Goal: Use online tool/utility: Utilize a website feature to perform a specific function

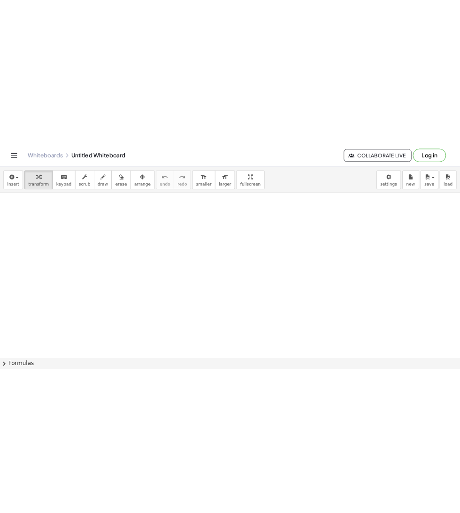
scroll to position [32, 0]
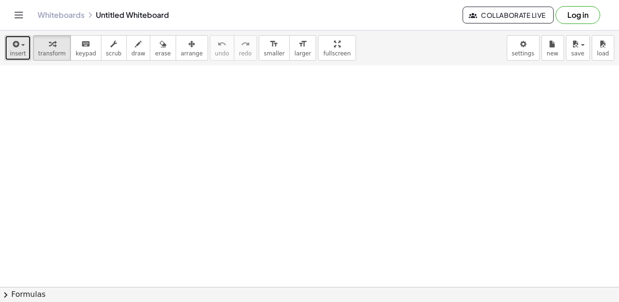
click at [16, 52] on span "insert" at bounding box center [18, 53] width 16 height 7
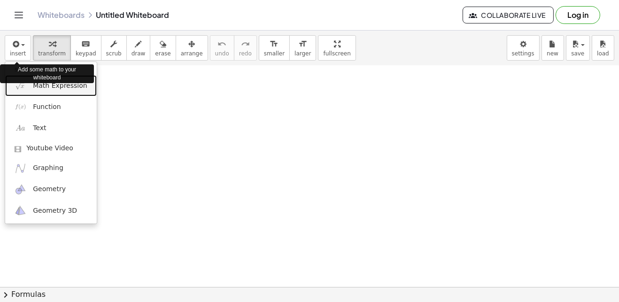
click at [77, 92] on link "Math Expression" at bounding box center [51, 85] width 92 height 21
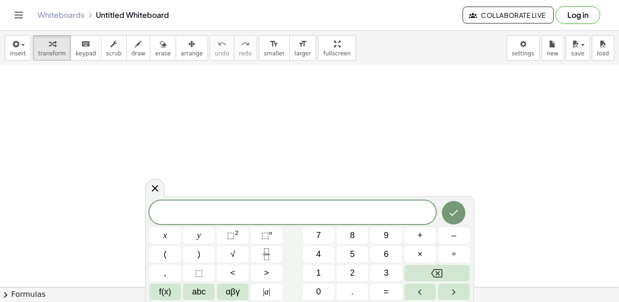
click at [201, 297] on span "abc" at bounding box center [199, 291] width 14 height 13
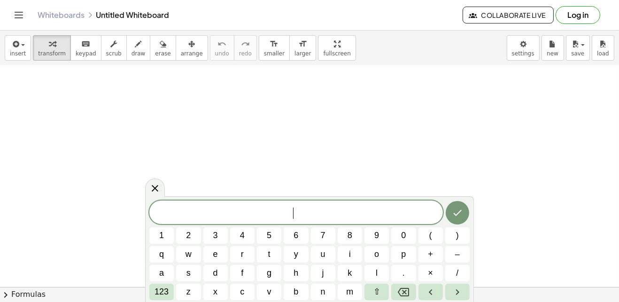
click at [433, 236] on button "(" at bounding box center [430, 235] width 24 height 16
click at [241, 272] on span "f" at bounding box center [242, 273] width 2 height 13
click at [379, 262] on button "o" at bounding box center [376, 254] width 24 height 16
click at [459, 237] on button ")" at bounding box center [457, 235] width 24 height 16
click at [269, 272] on span "g" at bounding box center [269, 273] width 5 height 13
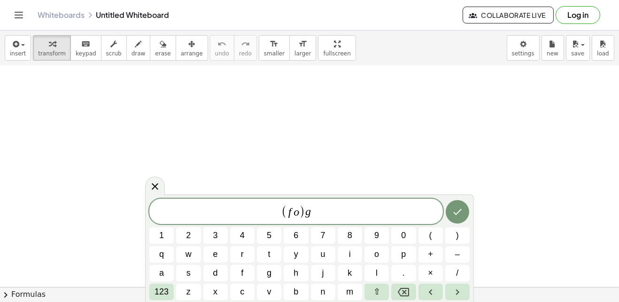
click at [408, 293] on icon "Backspace" at bounding box center [403, 291] width 11 height 11
click at [404, 294] on icon "Backspace" at bounding box center [403, 291] width 11 height 11
click at [273, 274] on button "g" at bounding box center [269, 273] width 24 height 16
click at [457, 241] on span ")" at bounding box center [457, 235] width 3 height 13
click at [434, 236] on button "(" at bounding box center [430, 235] width 24 height 16
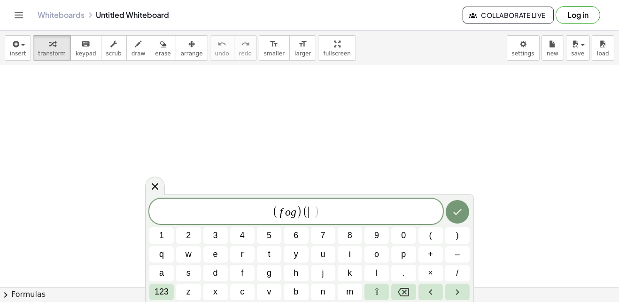
click at [215, 298] on button "x" at bounding box center [215, 292] width 24 height 16
click at [456, 212] on icon "Done" at bounding box center [457, 211] width 11 height 11
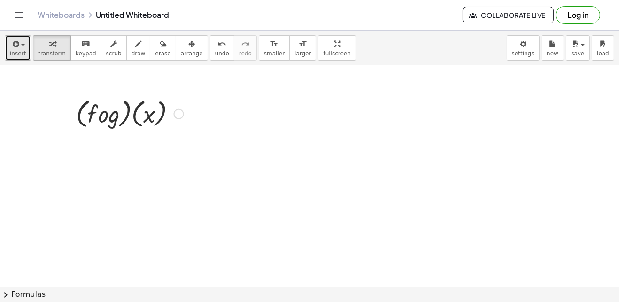
click at [19, 48] on div "button" at bounding box center [18, 43] width 16 height 11
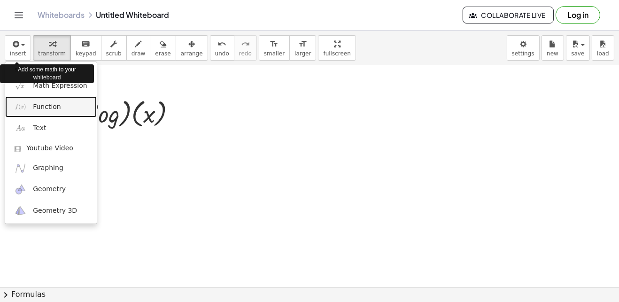
click at [58, 109] on span "Function" at bounding box center [47, 106] width 28 height 9
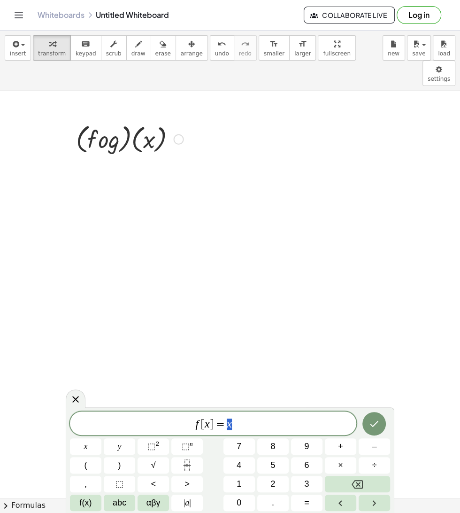
click at [294, 301] on button "3" at bounding box center [306, 484] width 31 height 16
click at [377, 301] on button "Backspace" at bounding box center [357, 484] width 65 height 16
click at [285, 301] on button "2" at bounding box center [272, 484] width 31 height 16
click at [90, 301] on button "x" at bounding box center [85, 446] width 31 height 16
click at [378, 301] on button "–" at bounding box center [374, 446] width 31 height 16
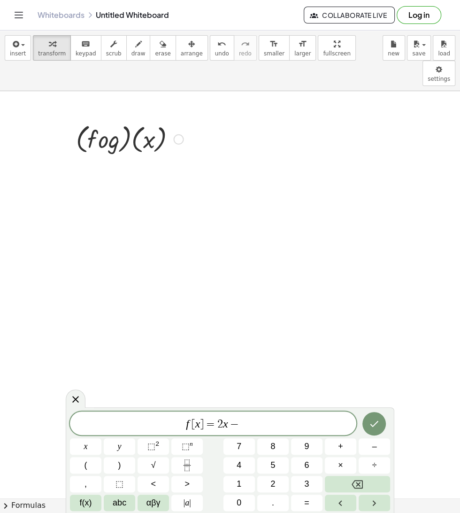
click at [273, 301] on span "5" at bounding box center [272, 465] width 5 height 13
click at [380, 301] on button "Done" at bounding box center [374, 423] width 23 height 23
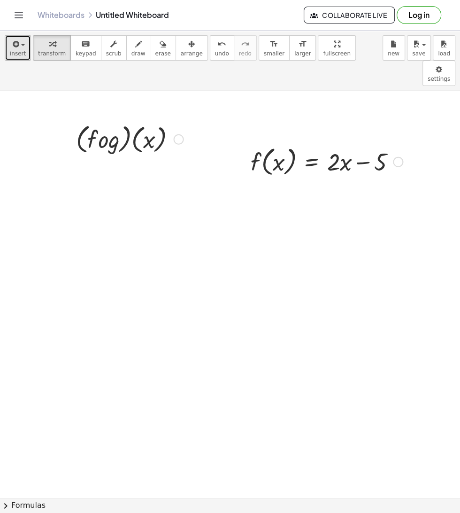
click at [21, 43] on div "button" at bounding box center [18, 43] width 16 height 11
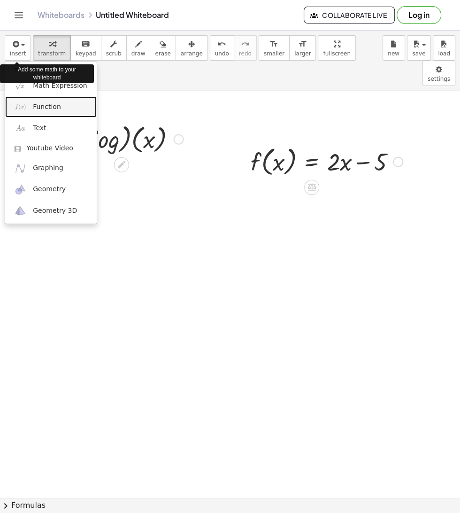
click at [66, 103] on link "Function" at bounding box center [51, 106] width 92 height 21
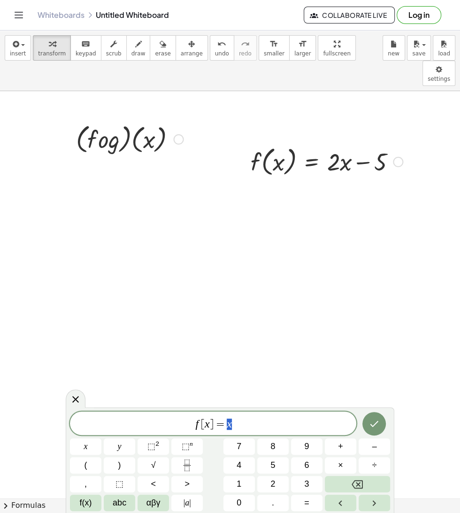
click at [195, 301] on var "f" at bounding box center [196, 423] width 3 height 12
click at [208, 301] on var "x" at bounding box center [207, 423] width 5 height 12
click at [207, 301] on var "x" at bounding box center [207, 423] width 5 height 12
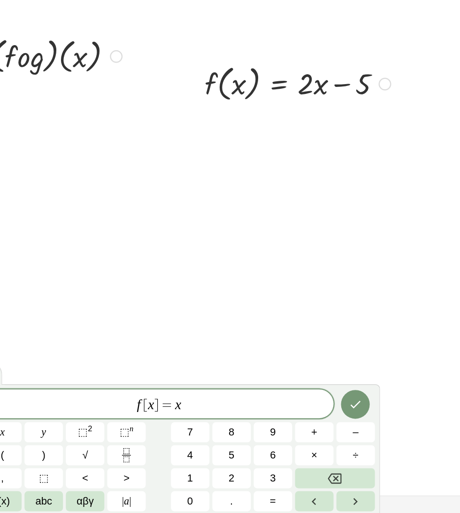
scroll to position [66, 0]
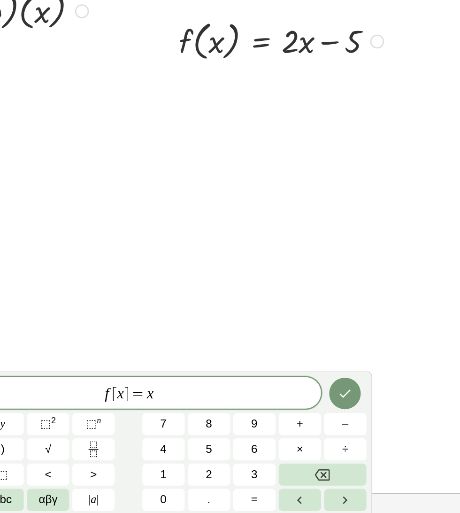
click at [345, 301] on icon "Left arrow" at bounding box center [340, 502] width 11 height 11
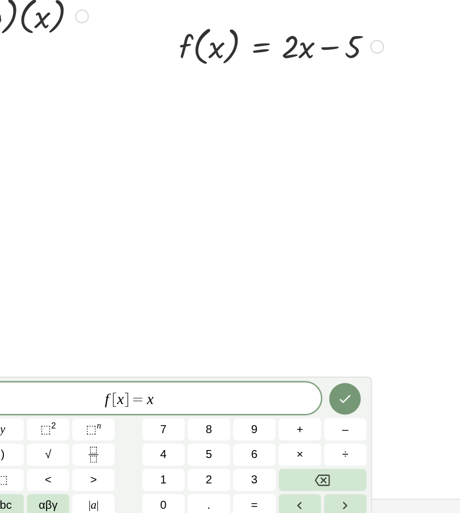
click at [345, 301] on icon "Left arrow" at bounding box center [340, 502] width 11 height 11
click at [372, 301] on button "Backspace" at bounding box center [357, 484] width 65 height 16
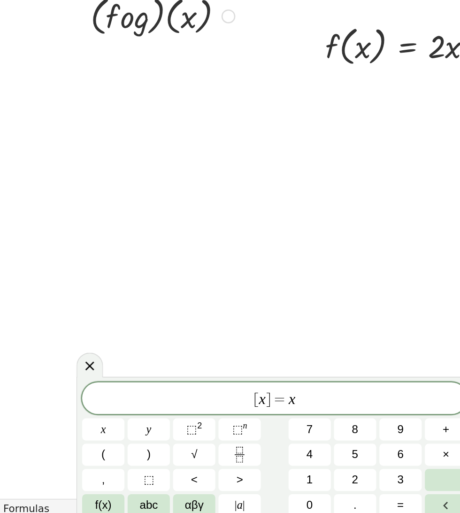
click at [124, 301] on span "abc" at bounding box center [120, 502] width 14 height 13
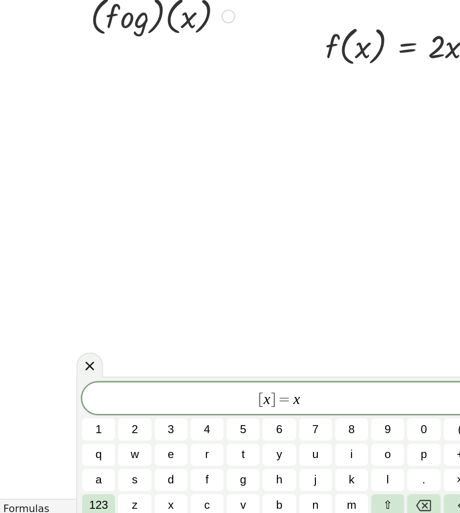
click at [198, 301] on button "g" at bounding box center [189, 484] width 24 height 16
click at [259, 301] on span "g ​ [ x ] = x" at bounding box center [216, 423] width 293 height 13
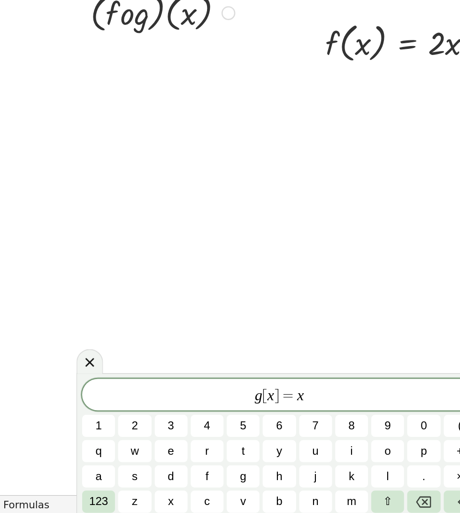
click at [325, 301] on icon "Backspace" at bounding box center [323, 502] width 11 height 11
click at [86, 301] on span "123" at bounding box center [82, 502] width 14 height 13
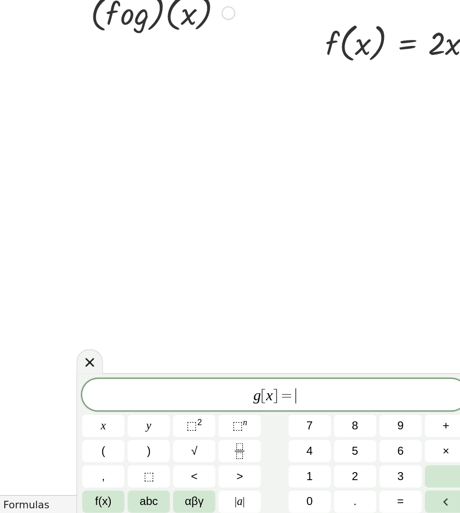
click at [313, 301] on button "3" at bounding box center [306, 484] width 31 height 16
click at [85, 301] on span "x" at bounding box center [86, 446] width 4 height 13
click at [346, 301] on button "+" at bounding box center [340, 446] width 31 height 16
click at [240, 301] on span "7" at bounding box center [239, 446] width 5 height 13
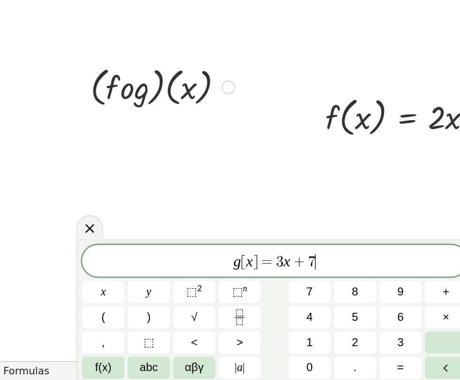
scroll to position [0, 0]
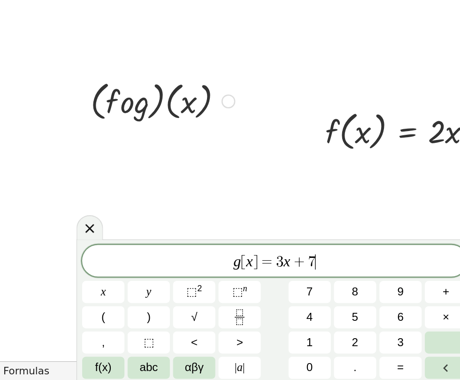
click at [278, 230] on div at bounding box center [230, 365] width 460 height 548
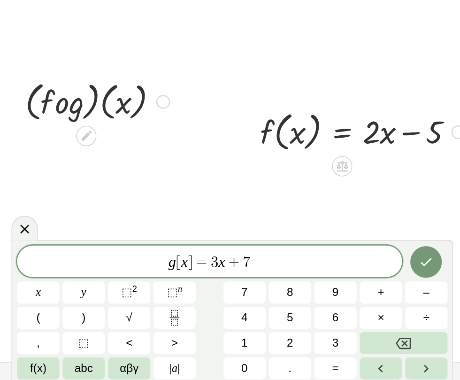
click at [367, 295] on button "Done" at bounding box center [374, 290] width 23 height 23
click at [69, 264] on div at bounding box center [76, 265] width 20 height 18
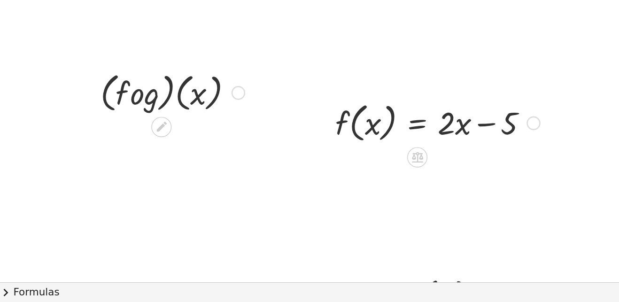
scroll to position [34, 0]
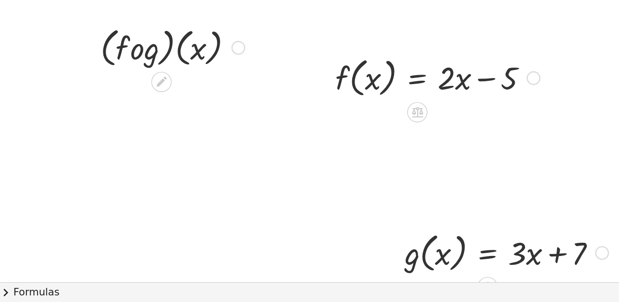
click at [37, 296] on button "chevron_right Formulas" at bounding box center [309, 294] width 619 height 15
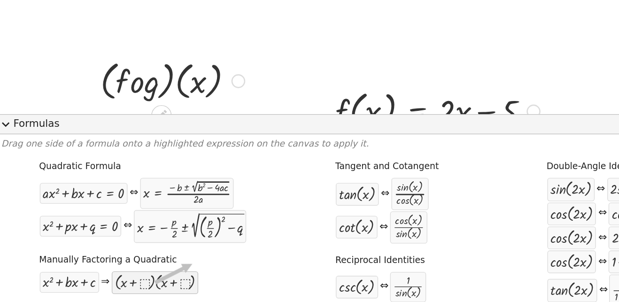
scroll to position [0, 0]
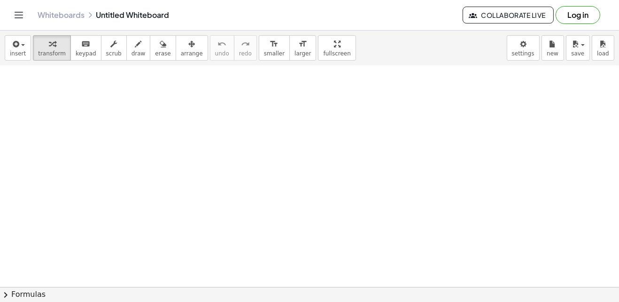
scroll to position [39, 0]
click at [20, 42] on span "button" at bounding box center [20, 45] width 2 height 7
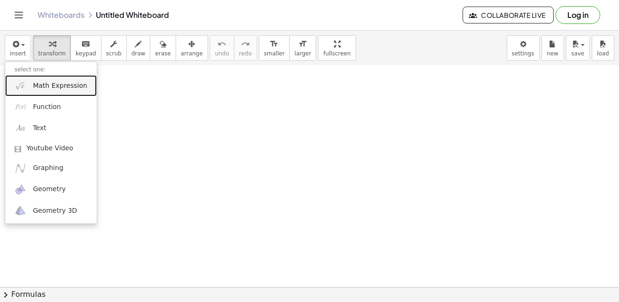
click at [78, 85] on span "Math Expression" at bounding box center [60, 85] width 54 height 9
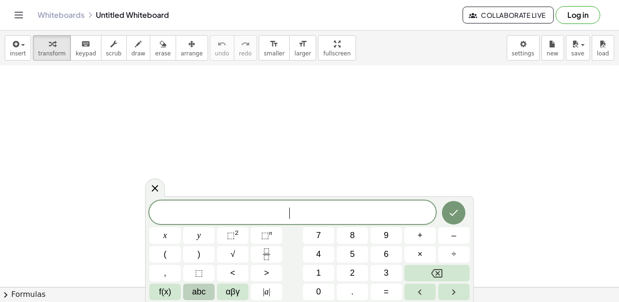
click at [200, 293] on span "abc" at bounding box center [199, 291] width 14 height 13
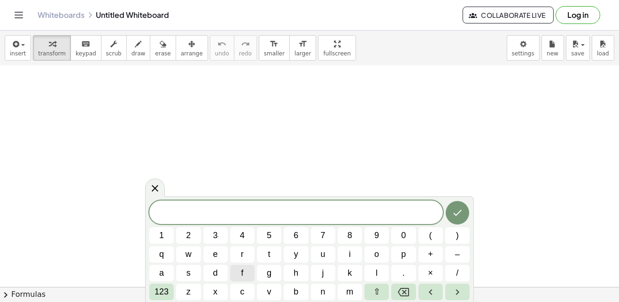
click at [242, 273] on span "f" at bounding box center [242, 273] width 2 height 13
click at [376, 255] on span "o" at bounding box center [376, 254] width 5 height 13
click at [270, 273] on span "g" at bounding box center [269, 273] width 5 height 13
click at [455, 235] on button ")" at bounding box center [457, 235] width 24 height 16
click at [426, 237] on button "(" at bounding box center [430, 235] width 24 height 16
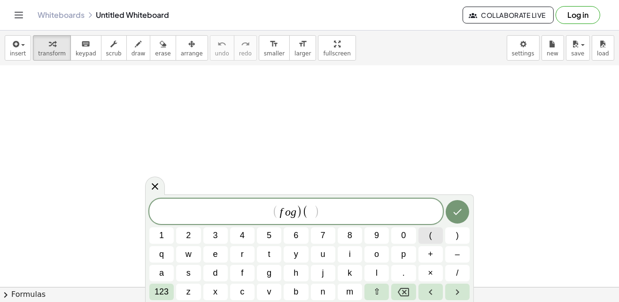
click at [215, 292] on span "x" at bounding box center [215, 291] width 4 height 13
click at [457, 213] on icon "Done" at bounding box center [457, 211] width 11 height 11
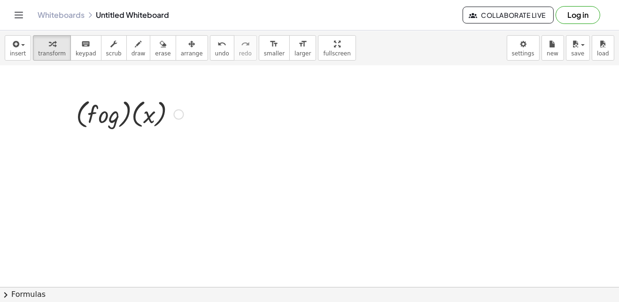
click at [530, 20] on button "Collaborate Live" at bounding box center [508, 15] width 91 height 17
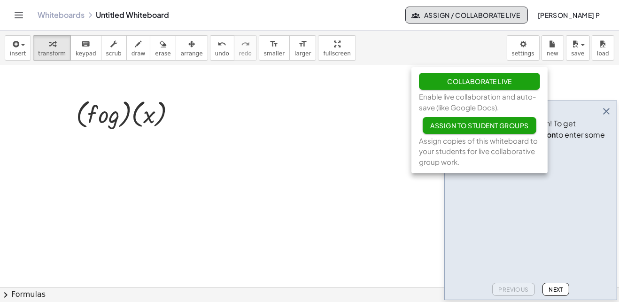
click at [607, 117] on icon "button" at bounding box center [606, 111] width 11 height 11
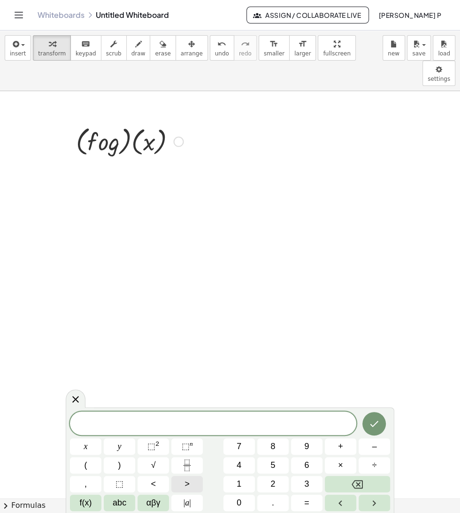
scroll to position [66, 0]
click at [87, 301] on span "f(x)" at bounding box center [86, 502] width 12 height 13
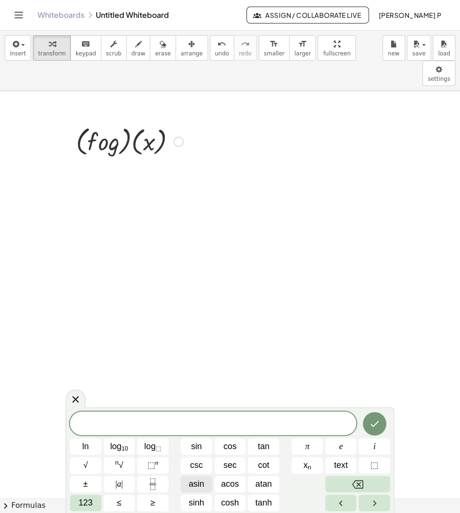
click at [88, 301] on span "123" at bounding box center [85, 502] width 14 height 13
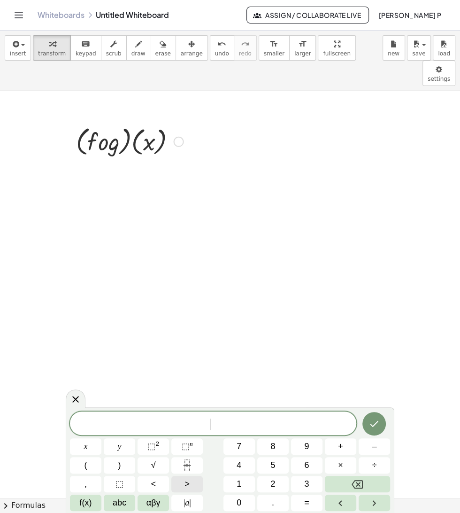
click at [121, 301] on span "abc" at bounding box center [120, 502] width 14 height 13
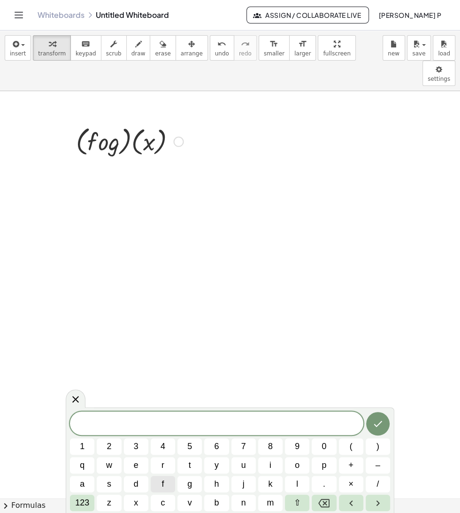
click at [162, 301] on span "f" at bounding box center [163, 484] width 2 height 13
click at [345, 301] on button "(" at bounding box center [351, 446] width 24 height 16
click at [133, 301] on button "x" at bounding box center [136, 502] width 24 height 16
click at [256, 301] on span "f ( x ​ )" at bounding box center [216, 422] width 293 height 15
click at [81, 301] on span "123" at bounding box center [82, 502] width 14 height 13
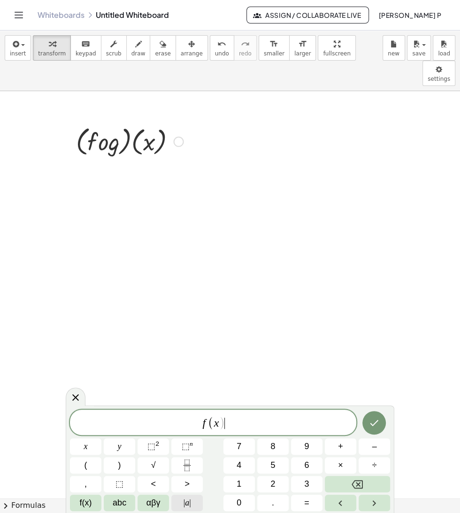
click at [87, 301] on span "f(x)" at bounding box center [86, 502] width 12 height 13
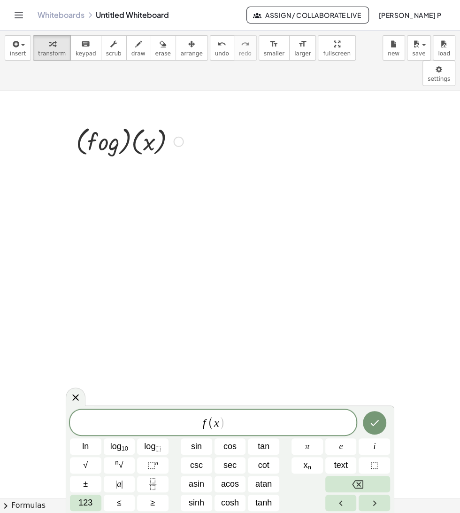
click at [86, 301] on span "123" at bounding box center [85, 502] width 14 height 13
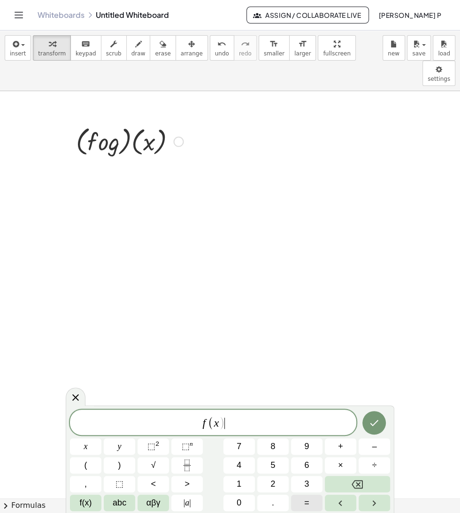
click at [303, 301] on button "=" at bounding box center [306, 502] width 31 height 16
click at [275, 301] on span "2" at bounding box center [272, 484] width 5 height 13
click at [85, 301] on span "x" at bounding box center [86, 446] width 4 height 13
click at [374, 301] on span "–" at bounding box center [374, 446] width 5 height 13
click at [271, 301] on span "5" at bounding box center [272, 465] width 5 height 13
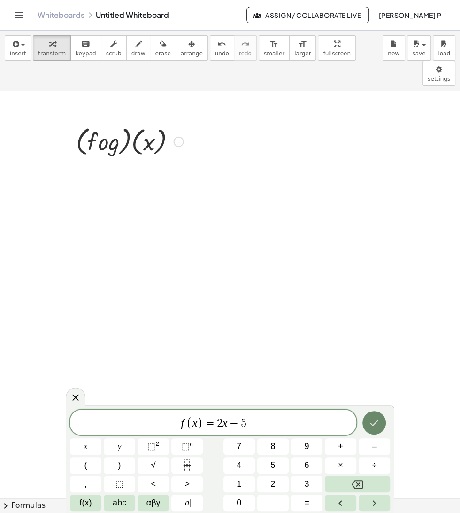
click at [374, 301] on icon "Done" at bounding box center [374, 422] width 11 height 11
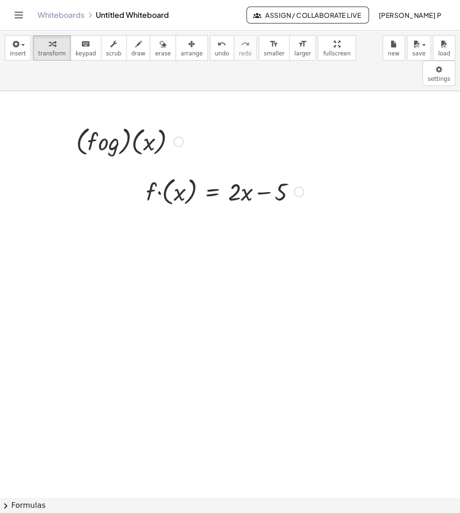
scroll to position [36, 0]
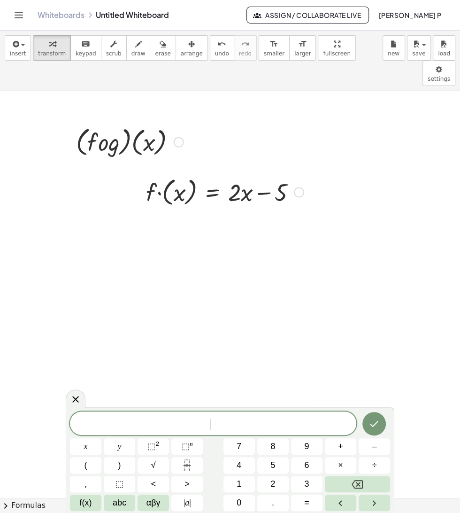
click at [119, 301] on span "abc" at bounding box center [120, 502] width 14 height 13
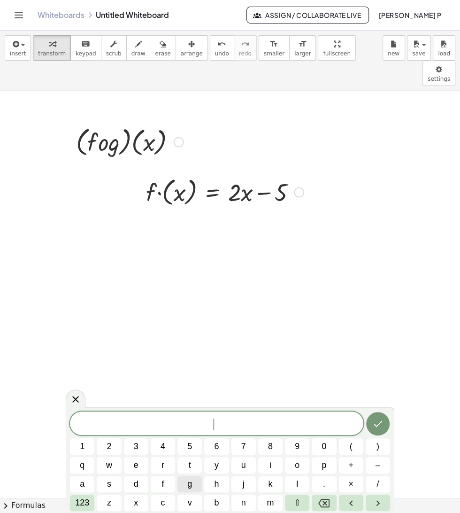
click at [189, 301] on span "g" at bounding box center [189, 484] width 5 height 13
click at [352, 301] on span "(" at bounding box center [351, 446] width 3 height 13
click at [134, 301] on span "x" at bounding box center [136, 502] width 4 height 13
click at [375, 301] on button ")" at bounding box center [378, 446] width 24 height 16
click at [82, 301] on span "123" at bounding box center [82, 502] width 14 height 13
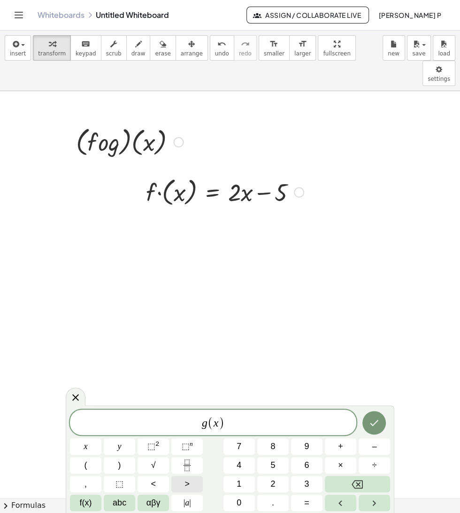
click at [306, 301] on span "=" at bounding box center [306, 502] width 5 height 13
click at [308, 301] on span "3" at bounding box center [306, 484] width 5 height 13
click at [85, 301] on span "x" at bounding box center [86, 446] width 4 height 13
click at [340, 301] on span "+" at bounding box center [340, 446] width 5 height 13
click at [239, 301] on span "7" at bounding box center [239, 446] width 5 height 13
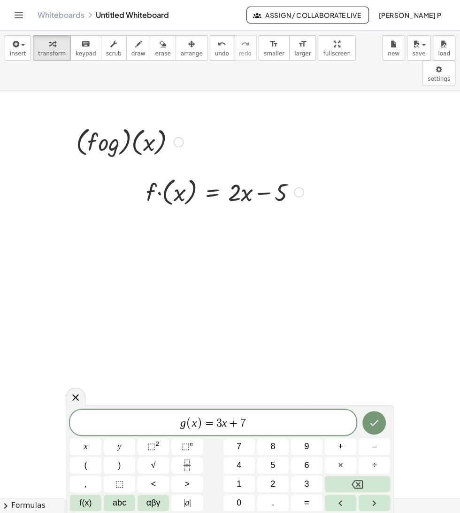
click at [371, 301] on icon "Done" at bounding box center [374, 422] width 11 height 11
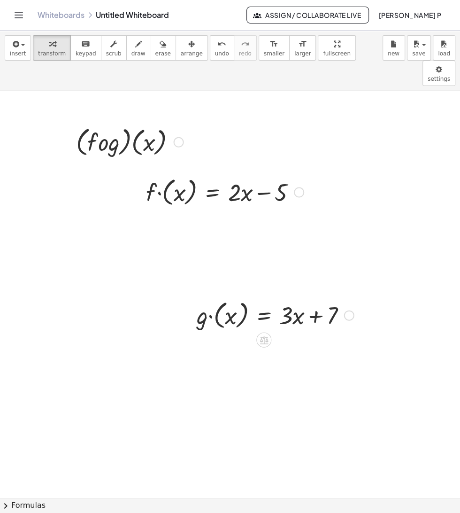
scroll to position [0, 0]
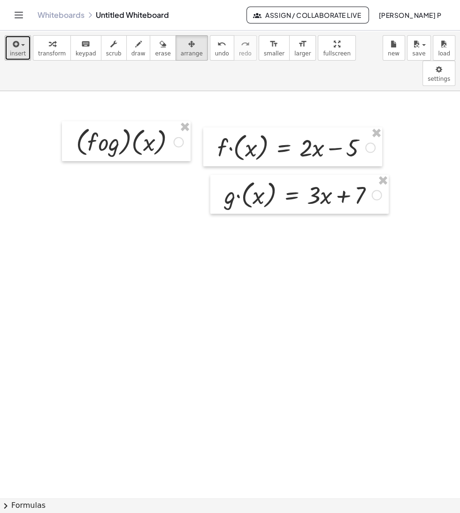
click at [13, 50] on span "insert" at bounding box center [18, 53] width 16 height 7
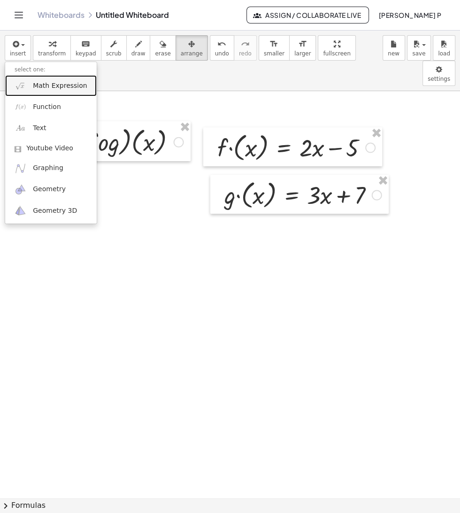
click at [66, 85] on span "Math Expression" at bounding box center [60, 85] width 54 height 9
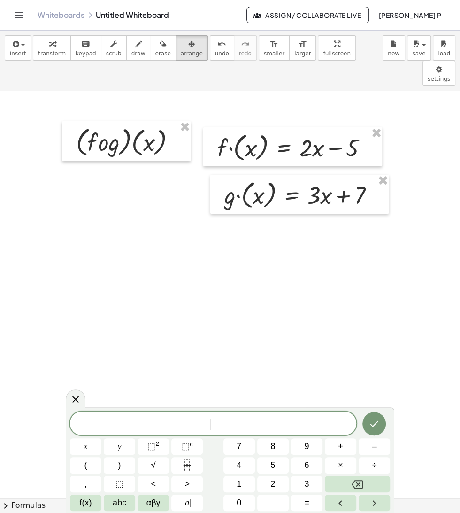
scroll to position [66, 0]
click at [121, 301] on span "abc" at bounding box center [120, 502] width 14 height 13
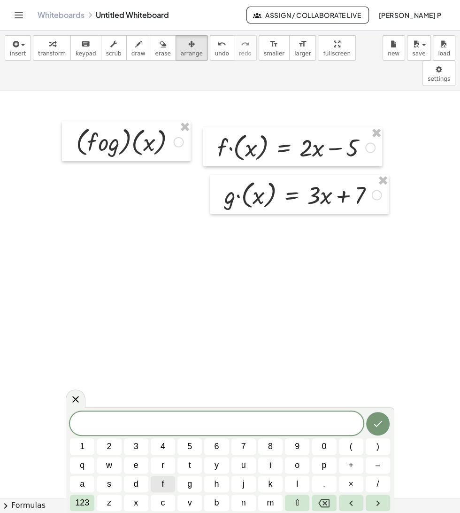
click at [165, 301] on button "f" at bounding box center [163, 484] width 24 height 16
click at [347, 301] on button "(" at bounding box center [351, 446] width 24 height 16
click at [190, 301] on span "g" at bounding box center [189, 484] width 5 height 13
click at [349, 301] on button "(" at bounding box center [351, 446] width 24 height 16
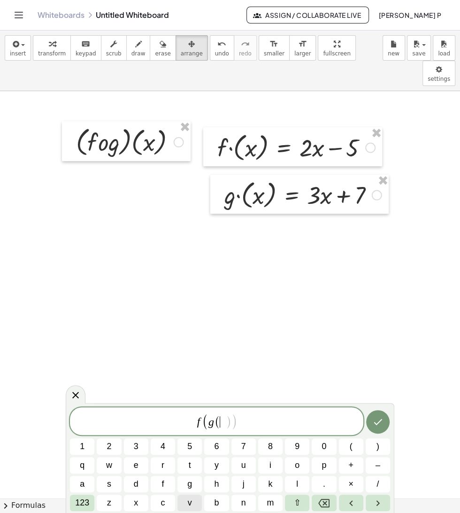
click at [134, 301] on span "x" at bounding box center [136, 502] width 4 height 13
click at [376, 301] on icon "Done" at bounding box center [377, 421] width 11 height 11
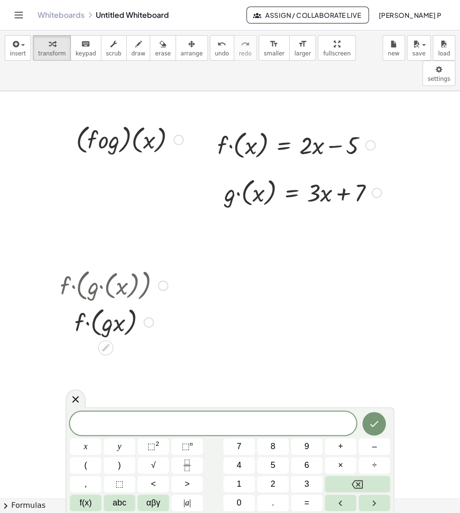
scroll to position [30, 0]
click at [21, 17] on icon "Toggle navigation" at bounding box center [18, 14] width 11 height 11
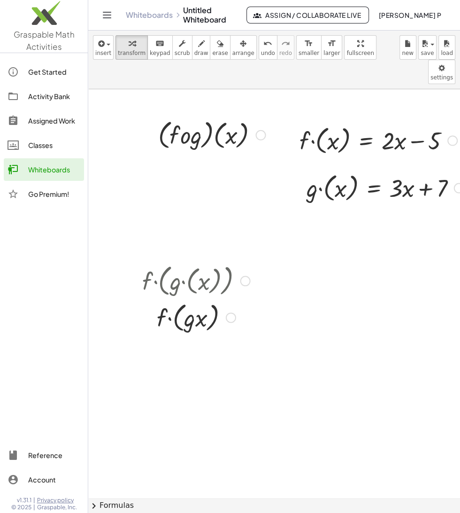
scroll to position [0, 0]
click at [162, 15] on link "Whiteboards" at bounding box center [149, 14] width 47 height 9
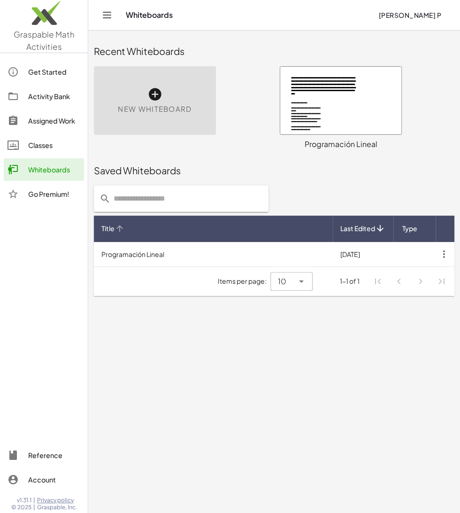
click at [184, 229] on div "Title" at bounding box center [213, 229] width 224 height 10
click at [237, 255] on td "Programación Lineal" at bounding box center [213, 254] width 239 height 24
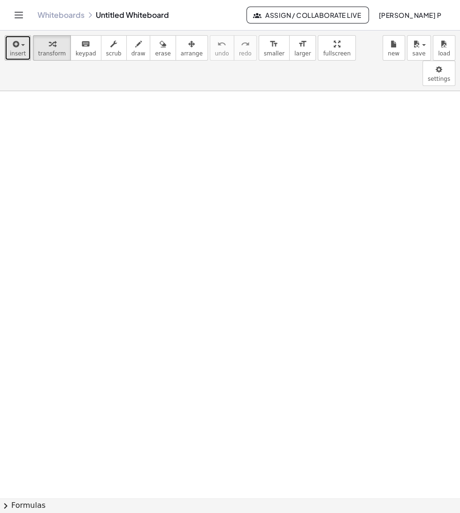
click at [15, 52] on span "insert" at bounding box center [18, 53] width 16 height 7
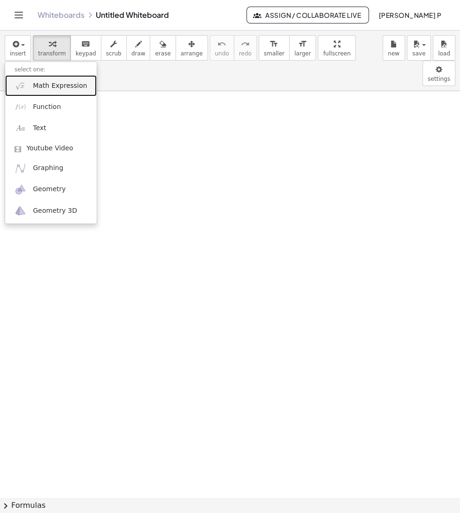
click at [78, 87] on span "Math Expression" at bounding box center [60, 85] width 54 height 9
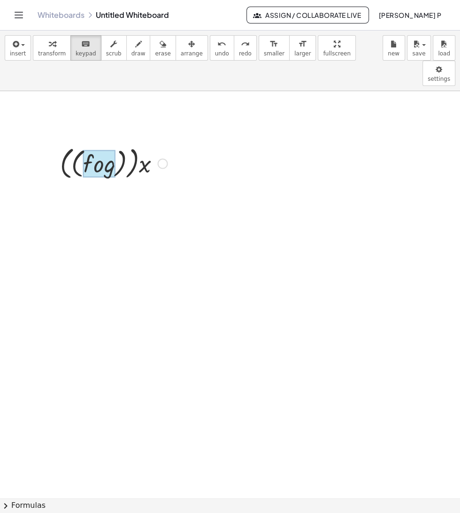
click at [105, 150] on div at bounding box center [99, 163] width 32 height 27
click at [109, 150] on div at bounding box center [99, 163] width 32 height 27
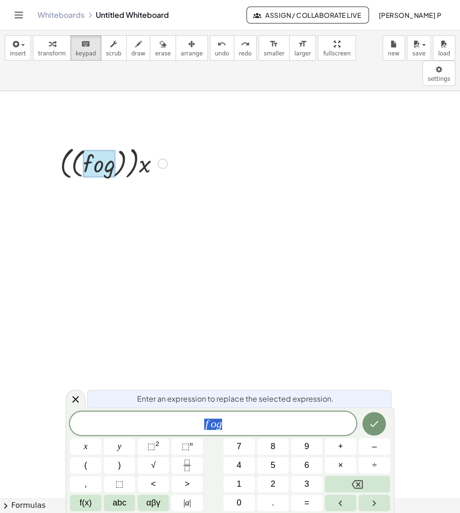
click at [262, 301] on span "f o g" at bounding box center [213, 423] width 286 height 13
click at [374, 301] on button "Backspace" at bounding box center [357, 484] width 65 height 16
click at [370, 301] on icon "Done" at bounding box center [374, 423] width 11 height 11
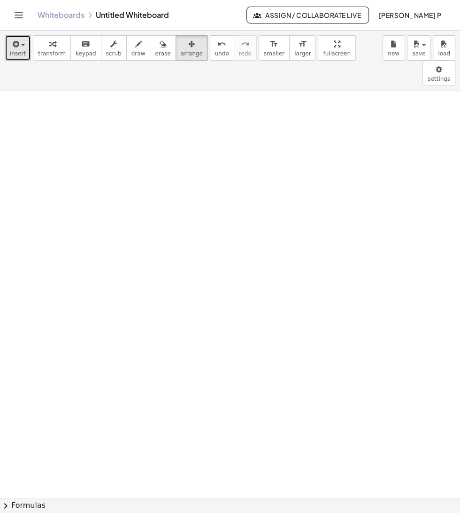
click at [16, 44] on icon "button" at bounding box center [15, 44] width 8 height 11
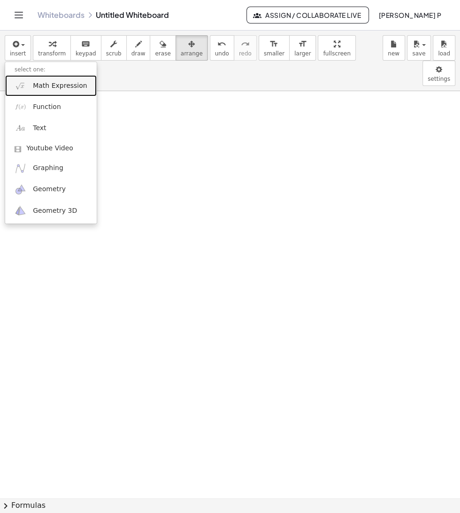
click at [63, 88] on span "Math Expression" at bounding box center [60, 85] width 54 height 9
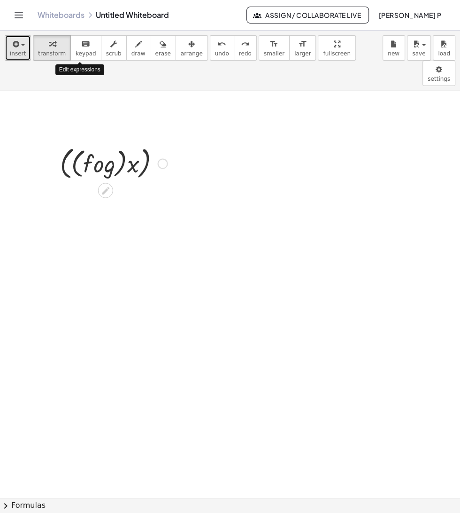
click at [24, 60] on button "insert" at bounding box center [18, 47] width 26 height 25
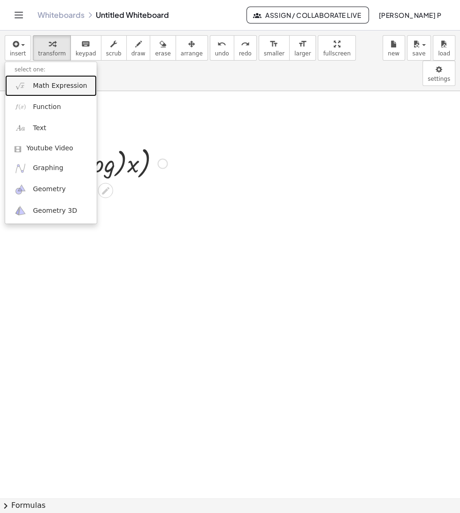
click at [77, 93] on link "Math Expression" at bounding box center [51, 85] width 92 height 21
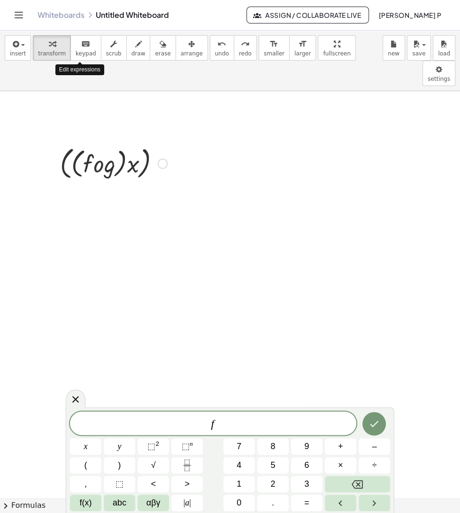
click at [92, 301] on button "(" at bounding box center [85, 465] width 31 height 16
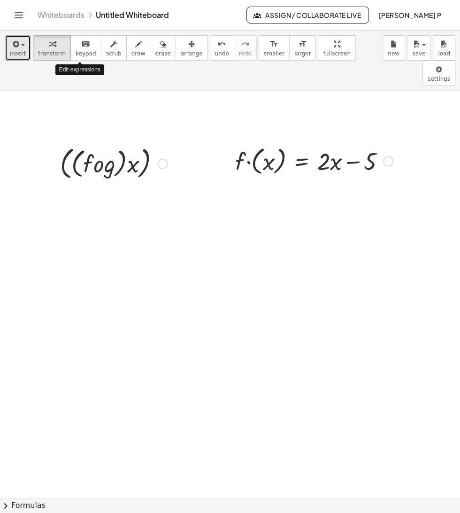
click at [17, 54] on span "insert" at bounding box center [18, 53] width 16 height 7
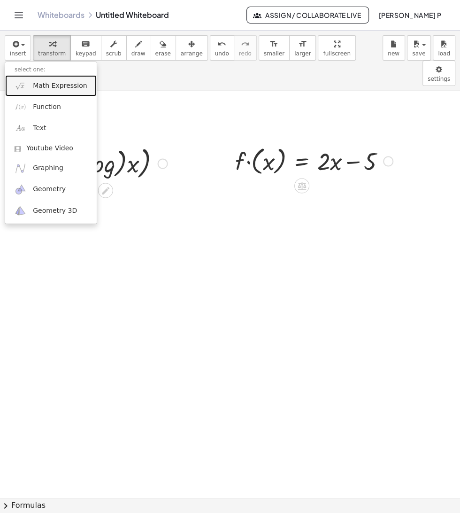
click at [78, 89] on span "Math Expression" at bounding box center [60, 85] width 54 height 9
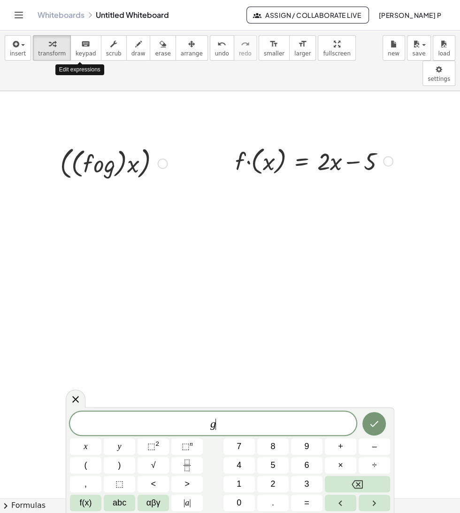
click at [91, 301] on button "(" at bounding box center [85, 465] width 31 height 16
click at [313, 301] on button "3" at bounding box center [306, 484] width 31 height 16
click at [374, 301] on span "–" at bounding box center [374, 446] width 5 height 13
click at [340, 301] on span "+" at bounding box center [340, 446] width 5 height 13
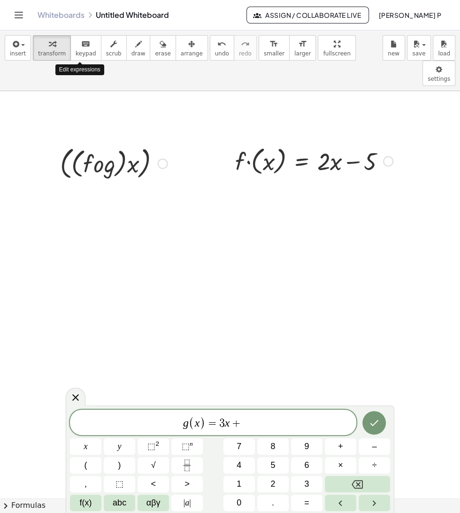
scroll to position [23, 0]
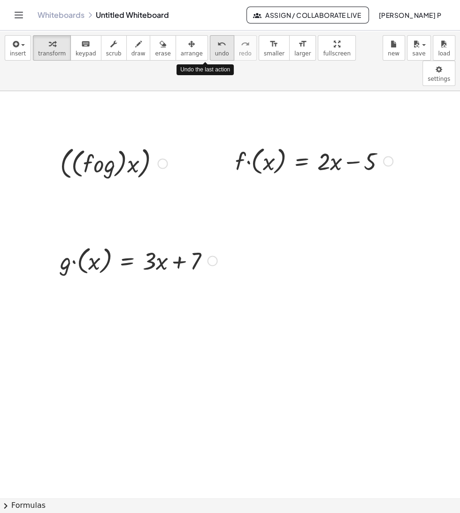
click at [210, 36] on button "undo undo" at bounding box center [222, 47] width 24 height 25
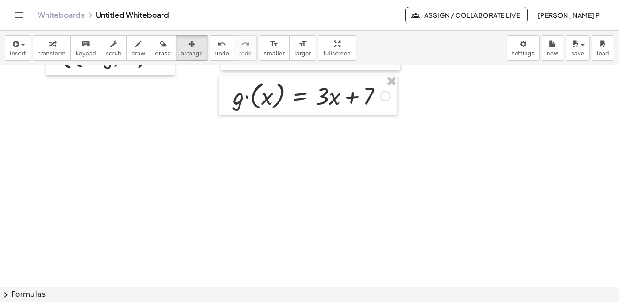
scroll to position [99, 0]
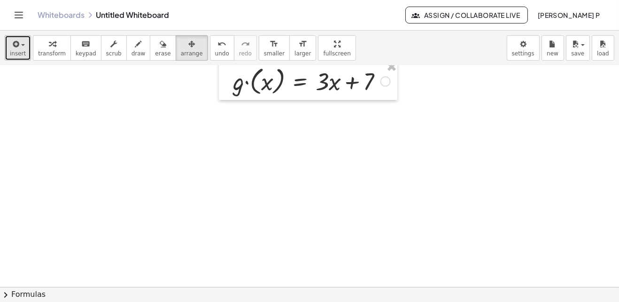
click at [16, 43] on icon "button" at bounding box center [15, 44] width 8 height 11
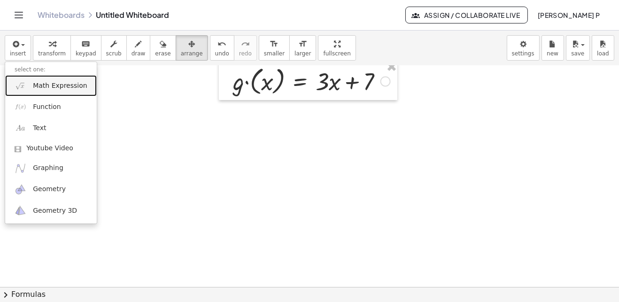
click at [67, 83] on span "Math Expression" at bounding box center [60, 85] width 54 height 9
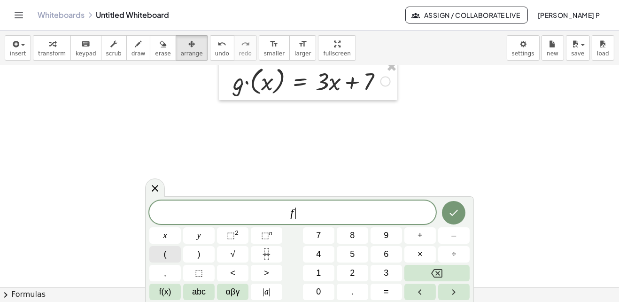
click at [162, 255] on button "(" at bounding box center [164, 254] width 31 height 16
click at [166, 257] on span "(" at bounding box center [165, 254] width 3 height 13
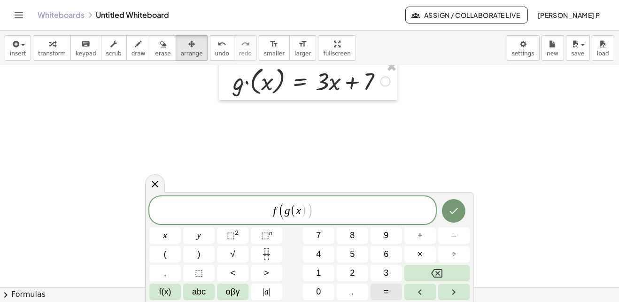
scroll to position [52, 0]
click at [380, 295] on button "=" at bounding box center [385, 292] width 31 height 16
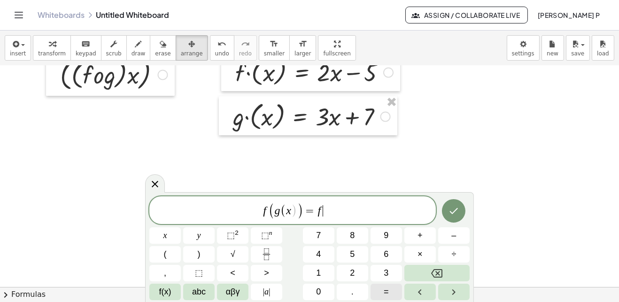
scroll to position [62, 0]
click at [171, 252] on button "(" at bounding box center [164, 254] width 31 height 16
click at [452, 216] on icon "Done" at bounding box center [453, 210] width 11 height 11
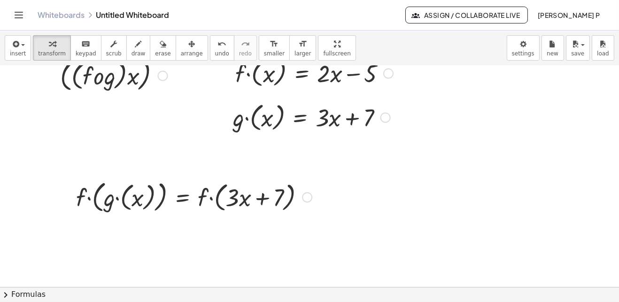
click at [149, 15] on div "Whiteboards Untitled Whiteboard" at bounding box center [222, 14] width 368 height 9
click at [121, 17] on div "Whiteboards Untitled Whiteboard" at bounding box center [222, 14] width 368 height 9
click at [71, 18] on link "Whiteboards" at bounding box center [61, 14] width 47 height 9
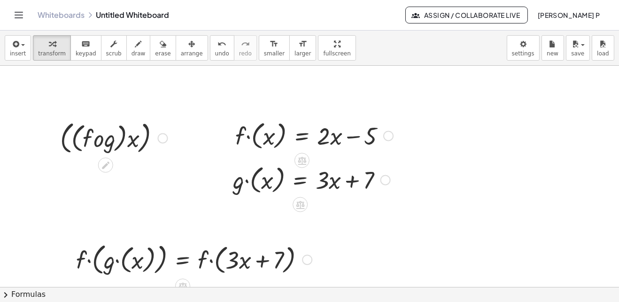
scroll to position [1, 0]
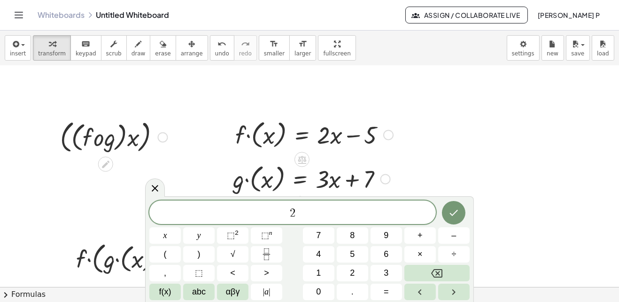
click at [164, 250] on span "(" at bounding box center [165, 254] width 3 height 13
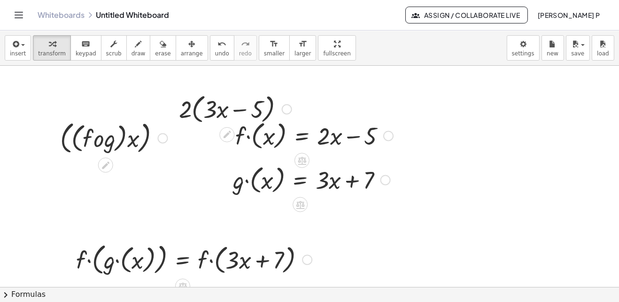
scroll to position [0, 0]
click at [543, 26] on div "Whiteboards Untitled Whiteboard Assign / Collaborate Live [PERSON_NAME]" at bounding box center [309, 15] width 596 height 30
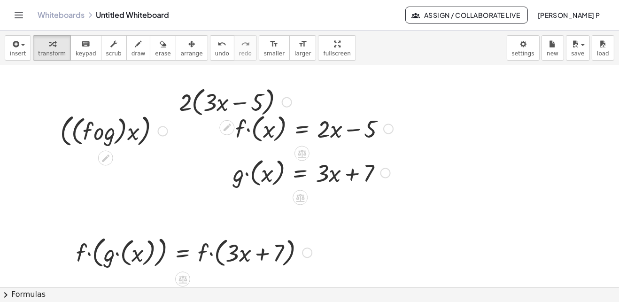
scroll to position [0, 0]
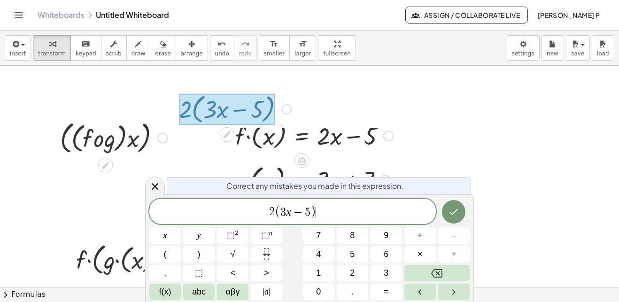
click at [264, 214] on span "2 ( 3 x − 5 ) ​" at bounding box center [292, 211] width 286 height 15
click at [166, 255] on span "(" at bounding box center [165, 254] width 3 height 13
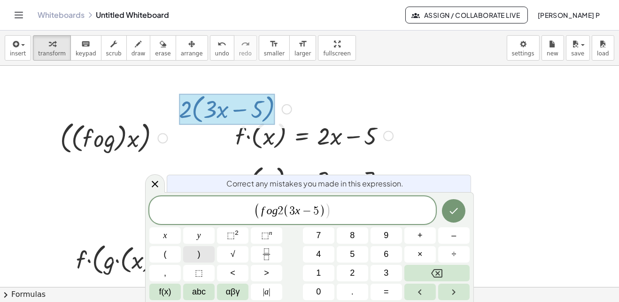
click at [199, 255] on span ")" at bounding box center [199, 254] width 3 height 13
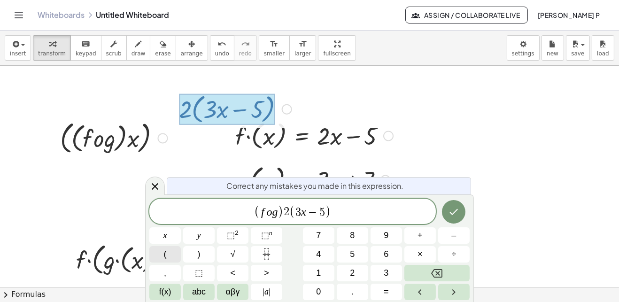
click at [164, 255] on span "(" at bounding box center [165, 254] width 3 height 13
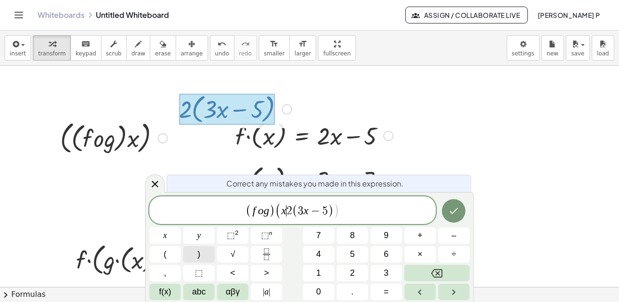
click at [200, 255] on span ")" at bounding box center [199, 254] width 3 height 13
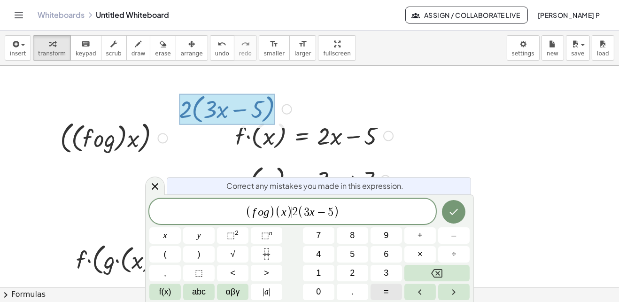
click at [387, 292] on span "=" at bounding box center [386, 291] width 5 height 13
click at [340, 214] on span "5" at bounding box center [338, 212] width 6 height 11
click at [448, 277] on button "Backspace" at bounding box center [436, 273] width 65 height 16
click at [446, 276] on button "Backspace" at bounding box center [436, 273] width 65 height 16
click at [417, 236] on button "+" at bounding box center [419, 235] width 31 height 16
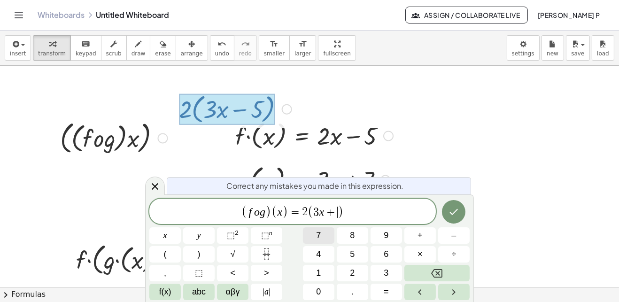
click at [318, 235] on span "7" at bounding box center [318, 235] width 5 height 13
click at [356, 213] on span "( f o g ) ( x ) = 2 ( 3 x + 7 ​ )" at bounding box center [292, 211] width 286 height 15
click at [452, 236] on span "–" at bounding box center [453, 235] width 5 height 13
click at [349, 253] on button "5" at bounding box center [352, 254] width 31 height 16
click at [450, 208] on icon "Done" at bounding box center [453, 211] width 11 height 11
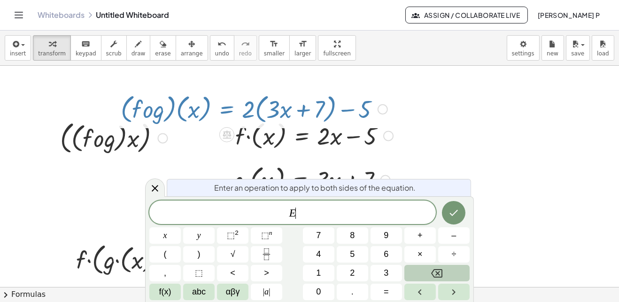
click at [449, 270] on button "Backspace" at bounding box center [436, 273] width 65 height 16
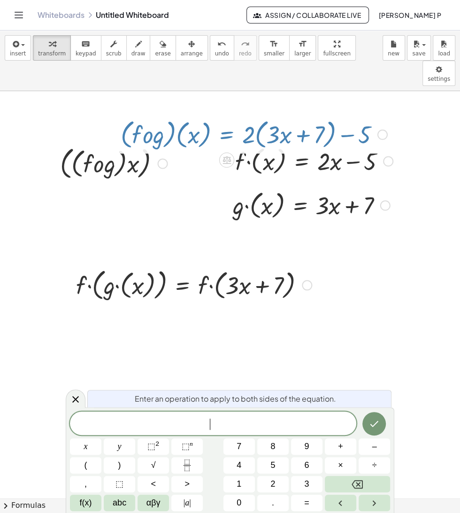
click at [100, 20] on div "Whiteboards Untitled Whiteboard Assign / Collaborate Live [PERSON_NAME]" at bounding box center [230, 15] width 438 height 30
click at [101, 20] on div "Whiteboards Untitled Whiteboard Assign / Collaborate Live [PERSON_NAME]" at bounding box center [230, 15] width 438 height 30
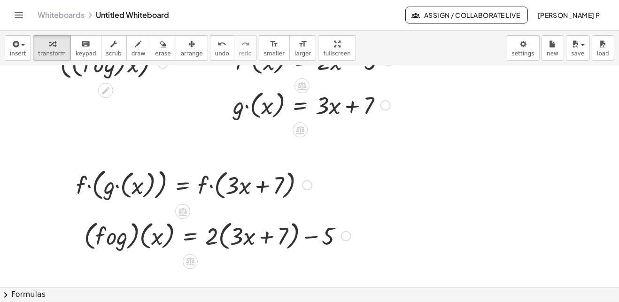
scroll to position [91, 0]
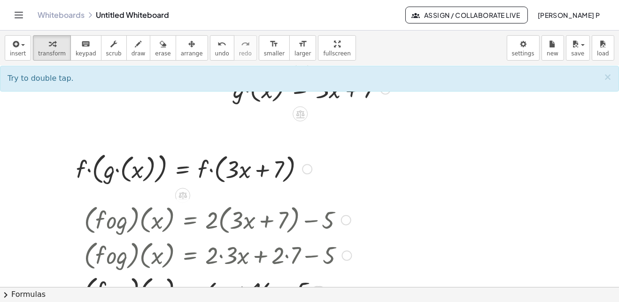
click at [309, 237] on div at bounding box center [217, 255] width 277 height 36
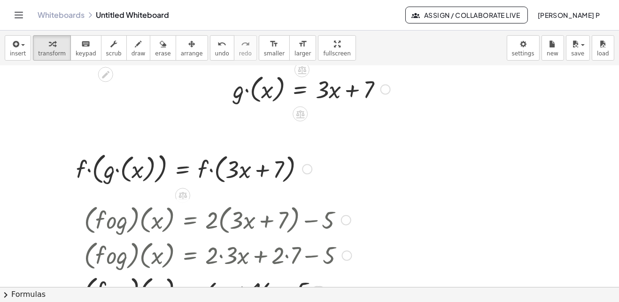
click at [309, 237] on div at bounding box center [217, 255] width 277 height 36
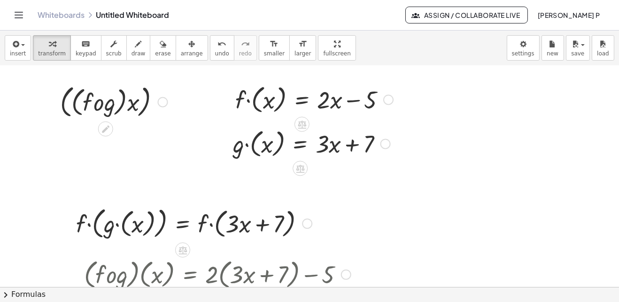
scroll to position [42, 0]
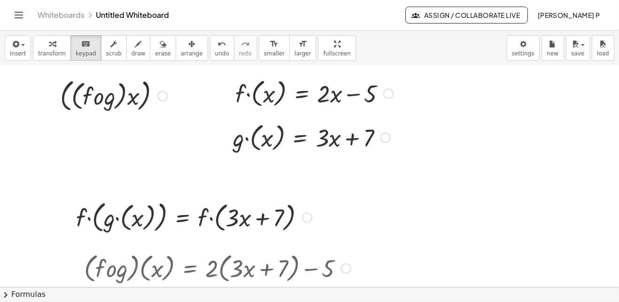
click at [164, 198] on div at bounding box center [193, 217] width 245 height 38
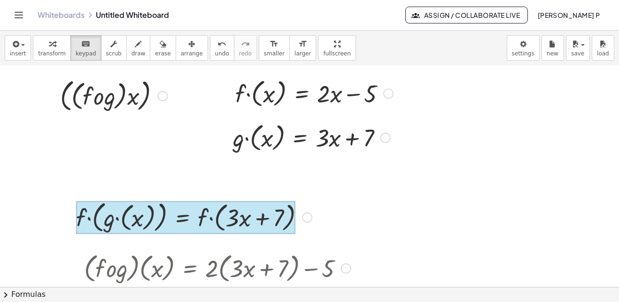
click at [183, 201] on div at bounding box center [185, 217] width 219 height 33
click at [177, 201] on div at bounding box center [185, 217] width 219 height 33
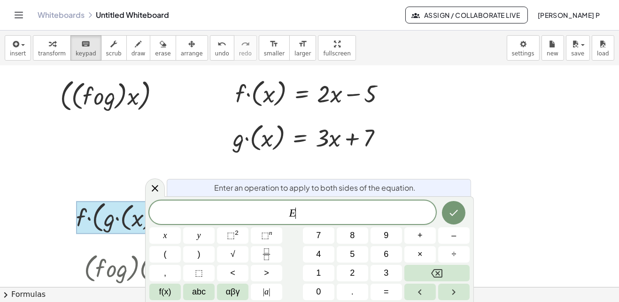
click at [177, 185] on div "Enter an operation to apply to both sides of the equation." at bounding box center [319, 187] width 304 height 17
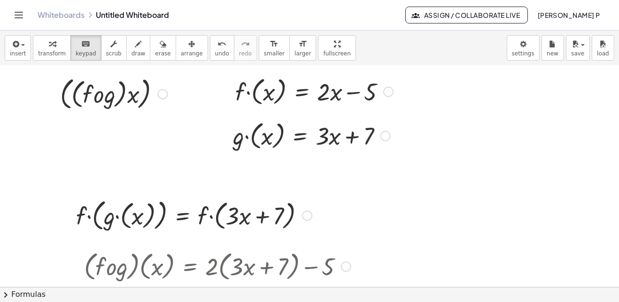
click at [185, 196] on div at bounding box center [193, 215] width 245 height 38
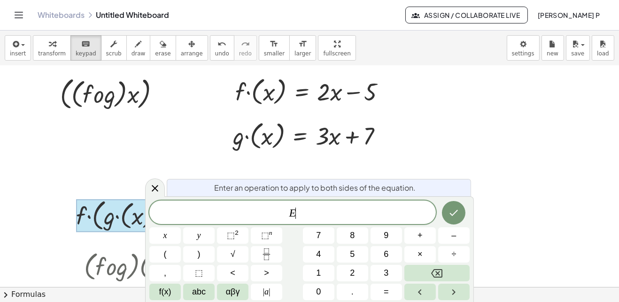
click at [185, 196] on div "Enter an operation to apply to both sides of the equation." at bounding box center [319, 187] width 304 height 17
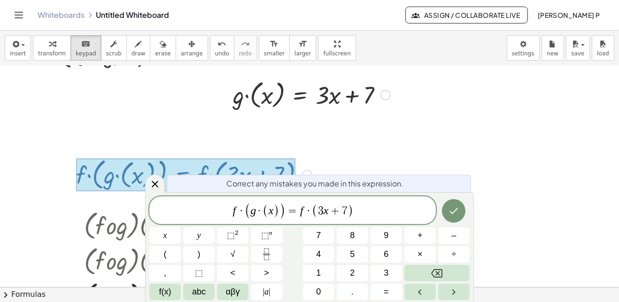
scroll to position [85, 0]
click at [286, 214] on span "=" at bounding box center [292, 210] width 14 height 11
click at [285, 214] on span "​" at bounding box center [285, 210] width 0 height 11
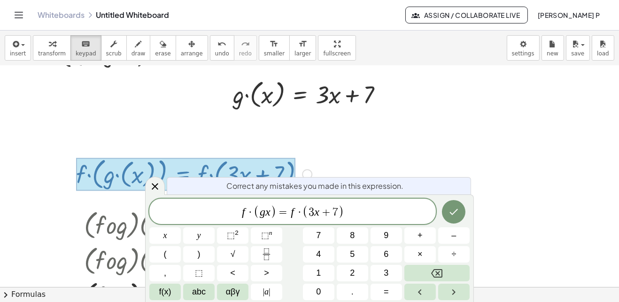
click at [301, 209] on span "·" at bounding box center [299, 212] width 7 height 11
click at [257, 214] on span "(" at bounding box center [260, 212] width 6 height 14
click at [453, 213] on icon "Done" at bounding box center [453, 211] width 11 height 11
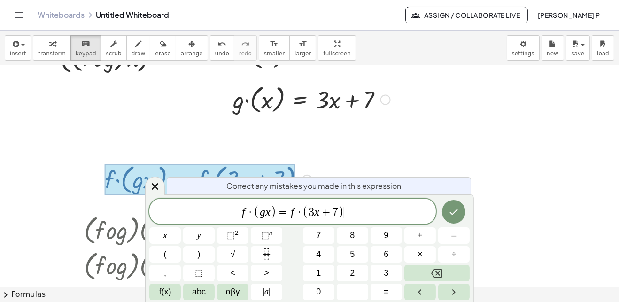
scroll to position [84, 0]
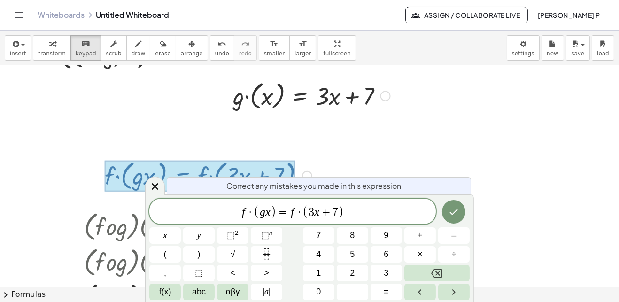
click at [262, 214] on var "g" at bounding box center [263, 212] width 6 height 12
click at [165, 253] on span "(" at bounding box center [165, 254] width 3 height 13
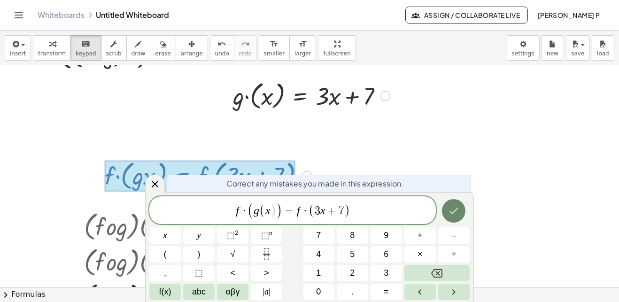
click at [450, 208] on icon "Done" at bounding box center [453, 210] width 11 height 11
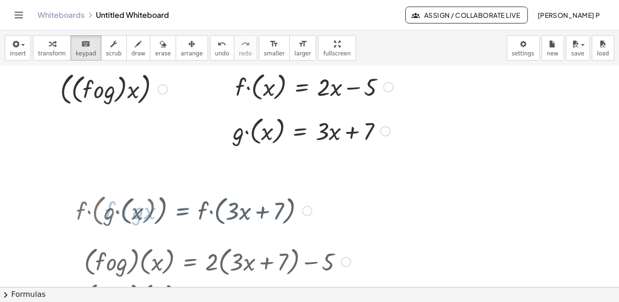
scroll to position [43, 0]
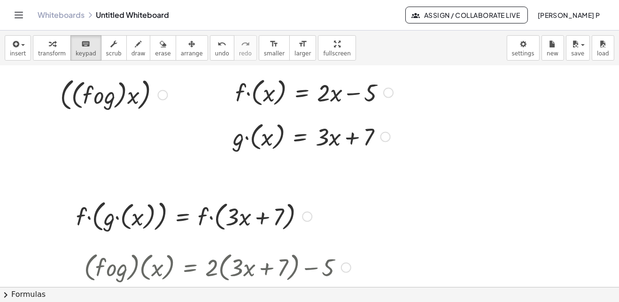
click at [306, 202] on div at bounding box center [193, 216] width 245 height 38
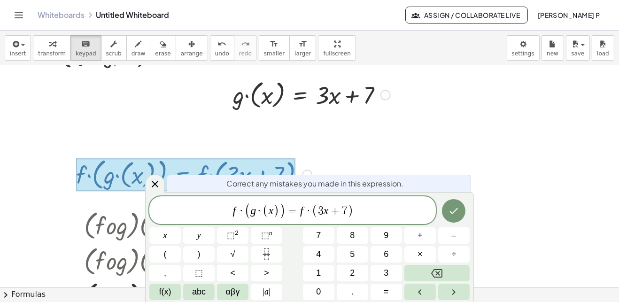
scroll to position [85, 0]
click at [454, 209] on icon "Done" at bounding box center [453, 210] width 11 height 11
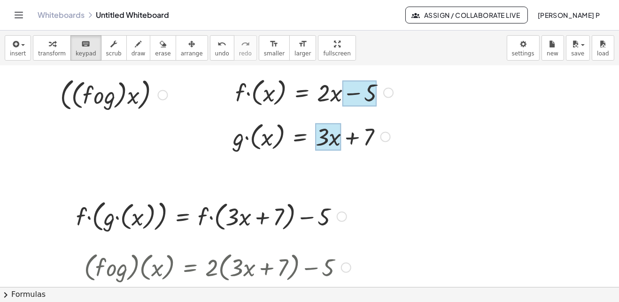
scroll to position [44, 0]
